Goal: Task Accomplishment & Management: Manage account settings

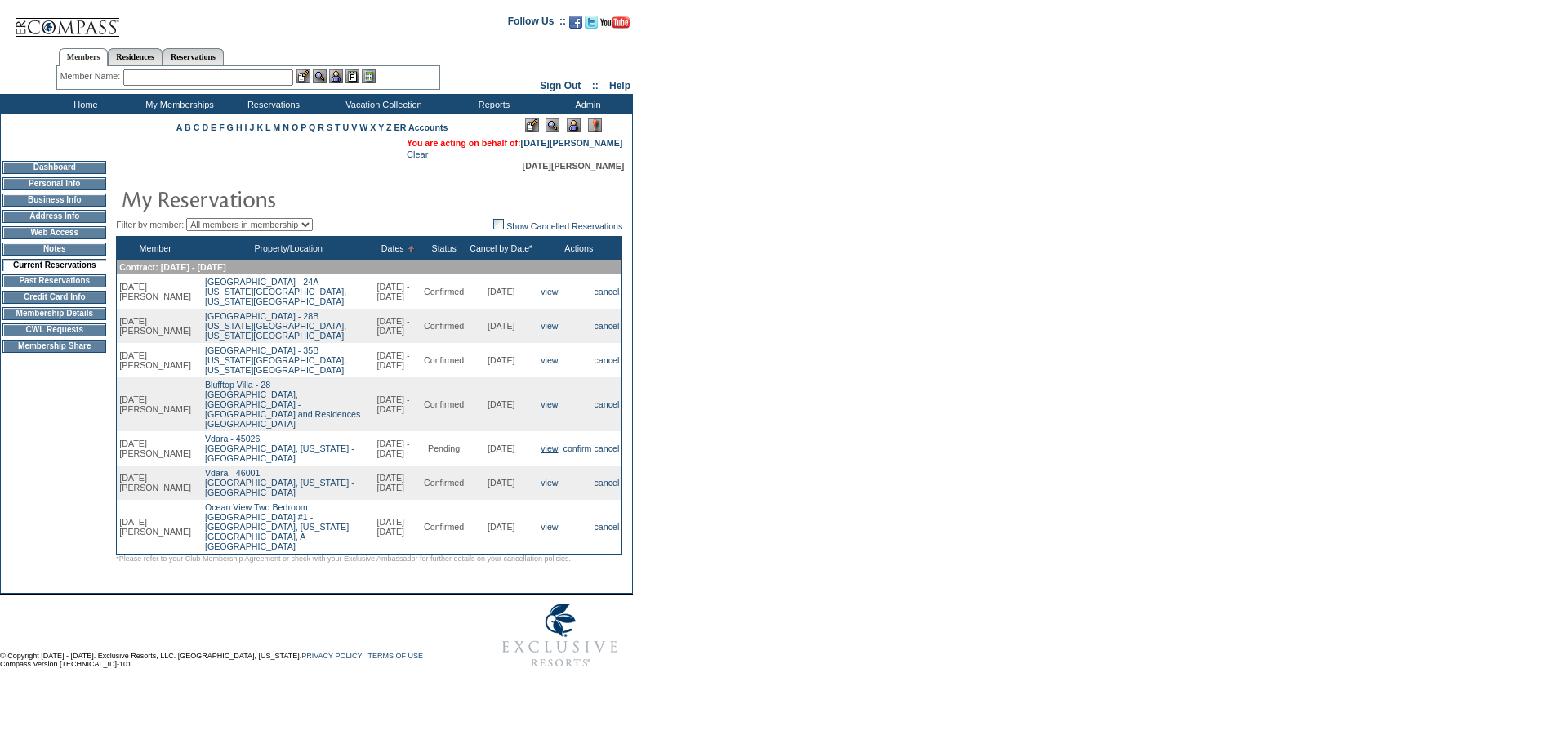
click at [541, 454] on link "view" at bounding box center [549, 448] width 17 height 9
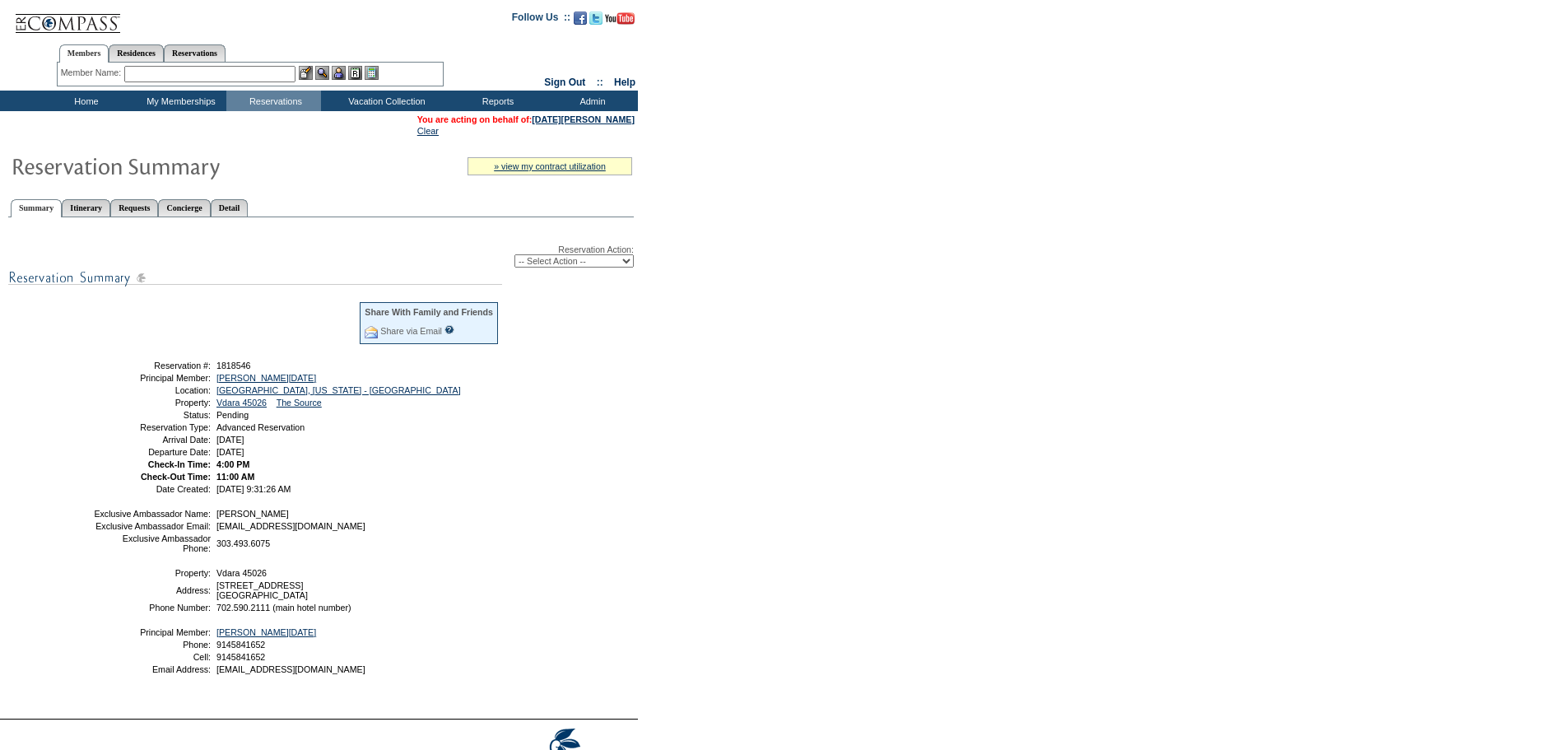
drag, startPoint x: 630, startPoint y: 262, endPoint x: 621, endPoint y: 269, distance: 11.4
click at [630, 262] on select "-- Select Action -- Modify Reservation Dates Modify Reservation Cost Modify Occ…" at bounding box center [574, 261] width 120 height 13
select select "ChangeDates"
click at [515, 258] on select "-- Select Action -- Modify Reservation Dates Modify Reservation Cost Modify Occ…" at bounding box center [574, 261] width 120 height 13
